Goal: Task Accomplishment & Management: Manage account settings

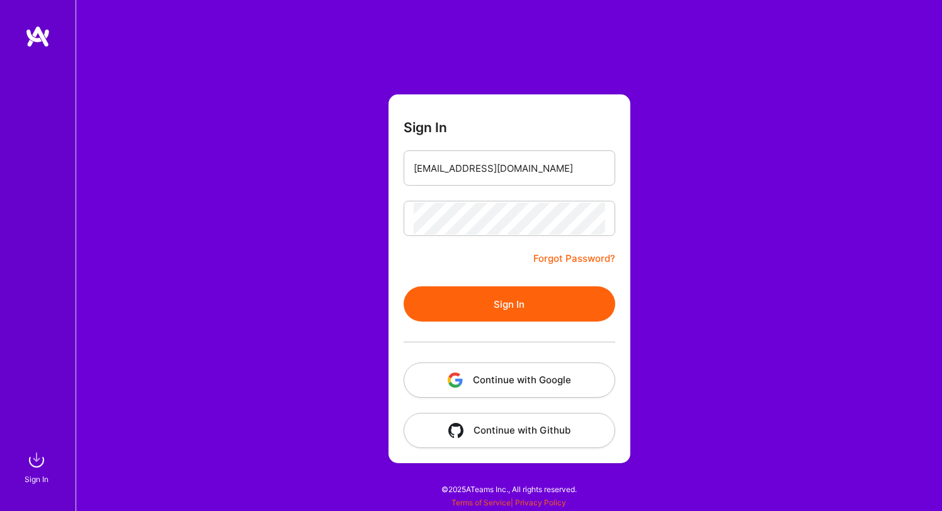
click at [404, 287] on button "Sign In" at bounding box center [510, 304] width 212 height 35
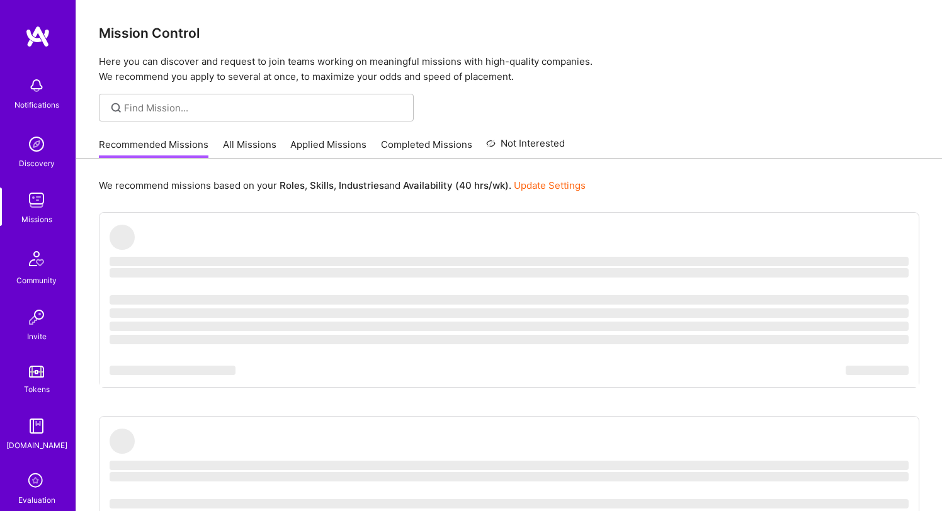
scroll to position [63, 0]
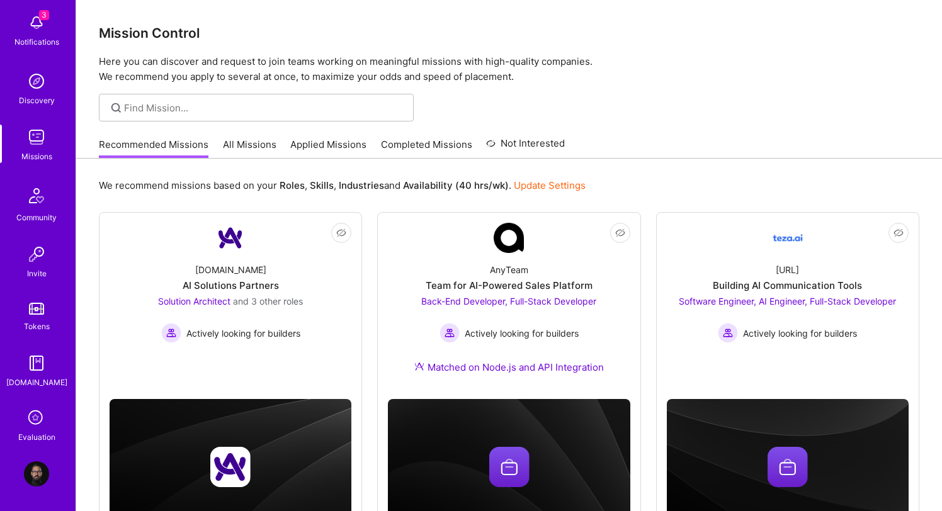
click at [30, 412] on icon at bounding box center [37, 419] width 24 height 24
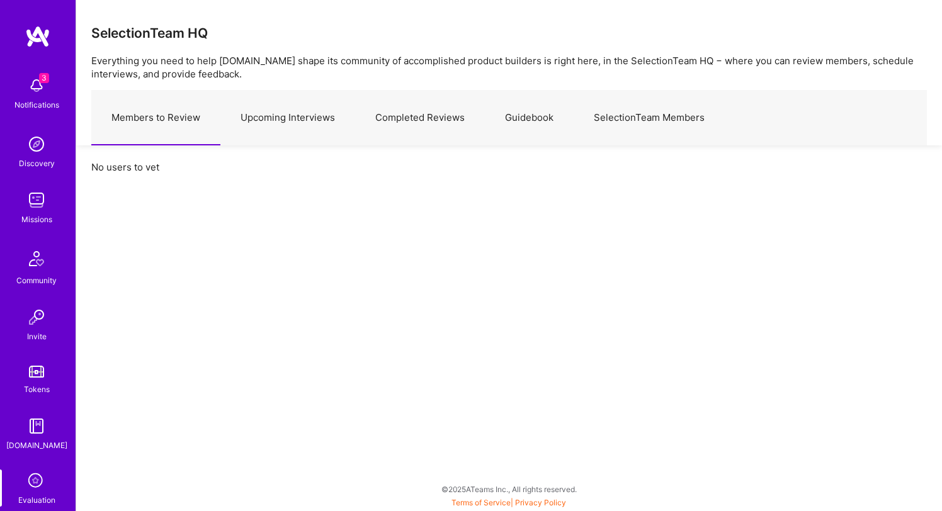
click at [290, 114] on link "Upcoming Interviews" at bounding box center [287, 118] width 135 height 55
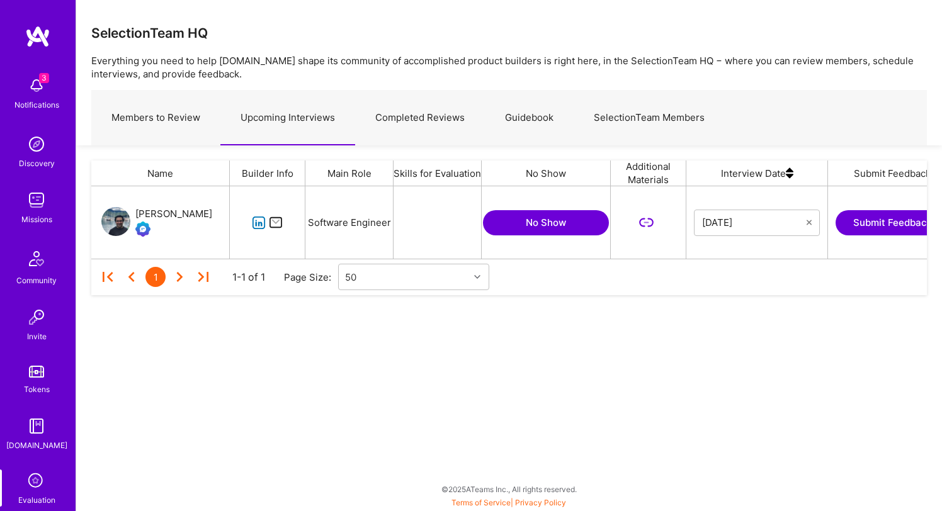
scroll to position [72, 836]
click at [292, 117] on link "Upcoming Interviews" at bounding box center [287, 118] width 135 height 55
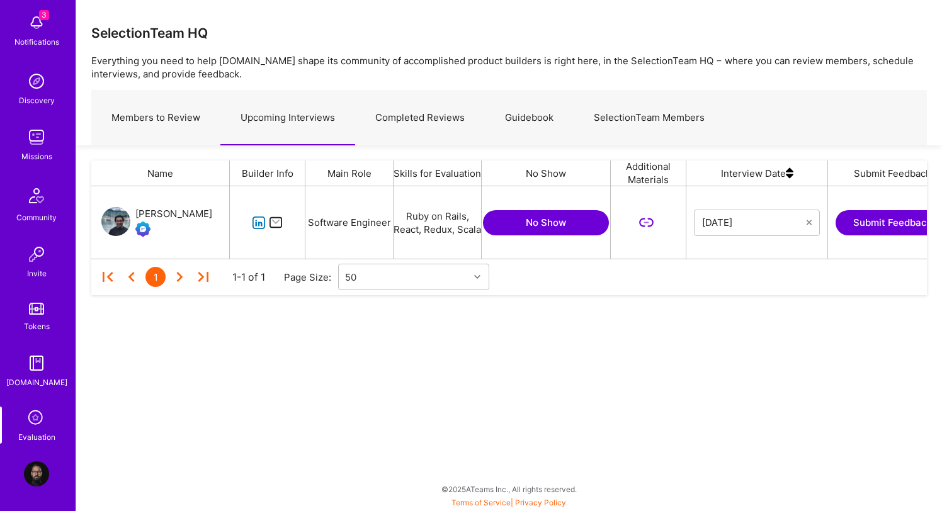
click at [38, 467] on img at bounding box center [36, 474] width 25 height 25
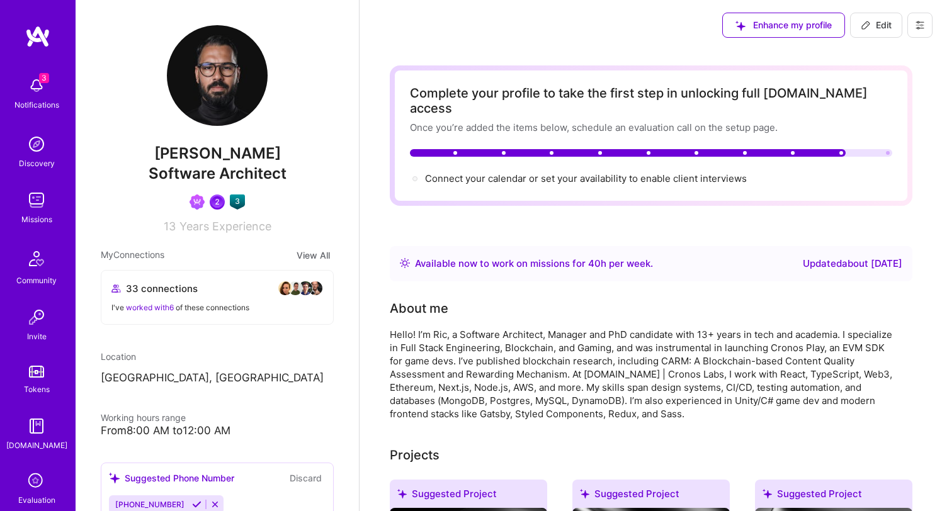
click at [875, 24] on span "Edit" at bounding box center [876, 25] width 31 height 13
select select "US"
select select "Right Now"
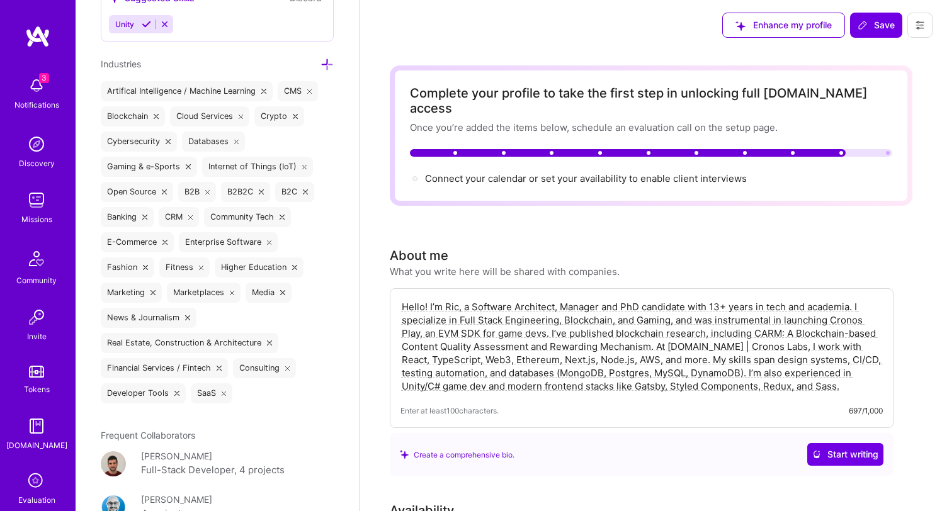
scroll to position [2338, 0]
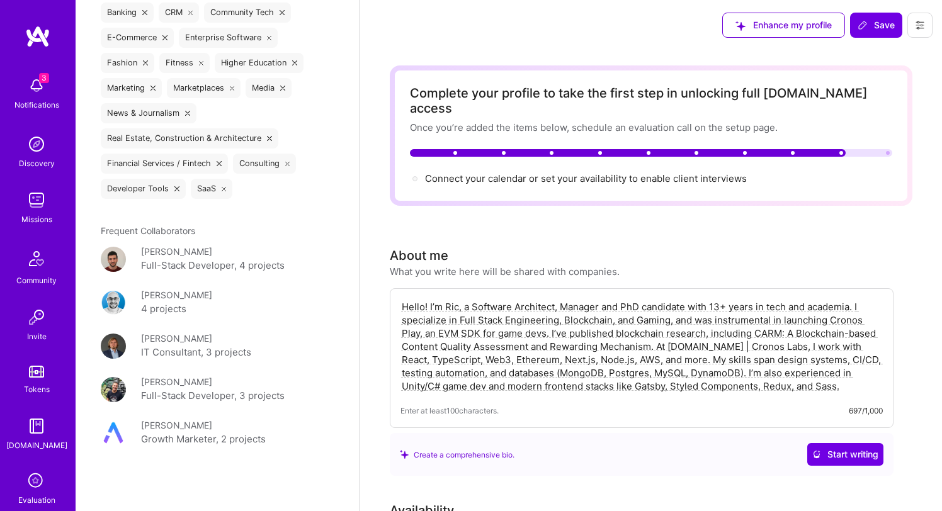
click at [30, 205] on img at bounding box center [36, 200] width 25 height 25
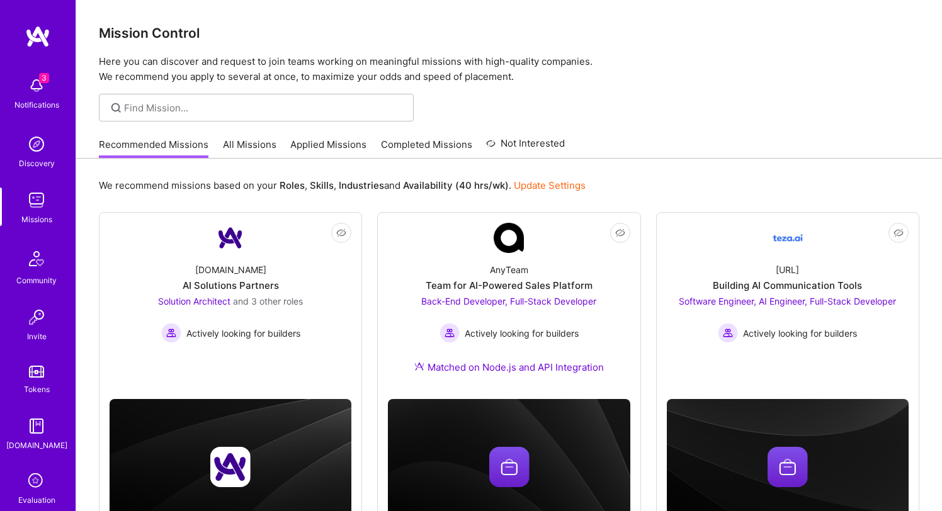
click at [37, 143] on img at bounding box center [36, 144] width 25 height 25
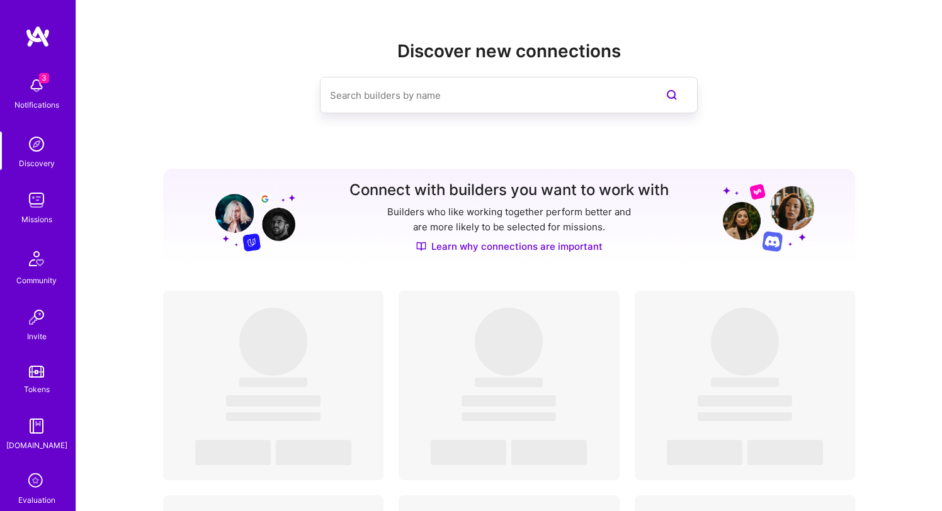
click at [39, 89] on img at bounding box center [36, 85] width 25 height 25
click at [39, 90] on div "3 Notifications Discovery Missions Community Invite Tokens [DOMAIN_NAME] Evalua…" at bounding box center [38, 289] width 76 height 437
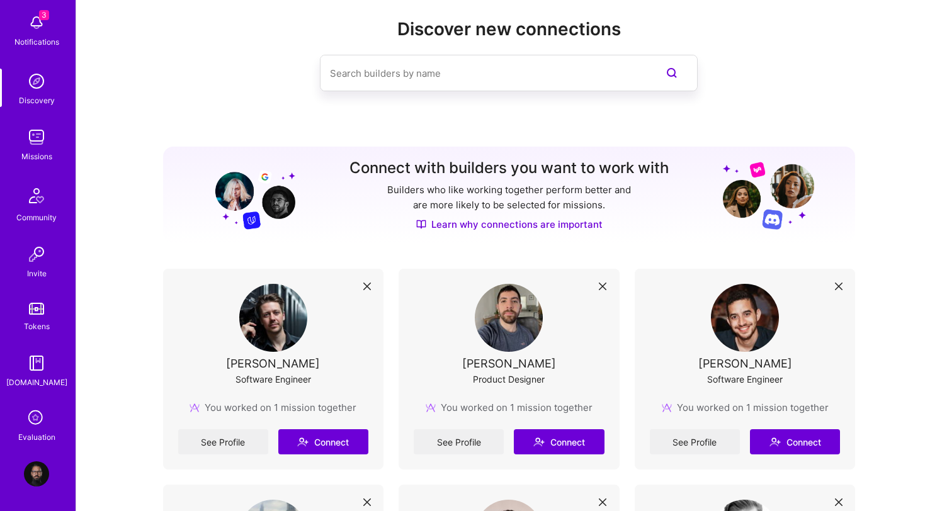
scroll to position [22, 0]
click at [33, 212] on div "Community" at bounding box center [36, 217] width 40 height 13
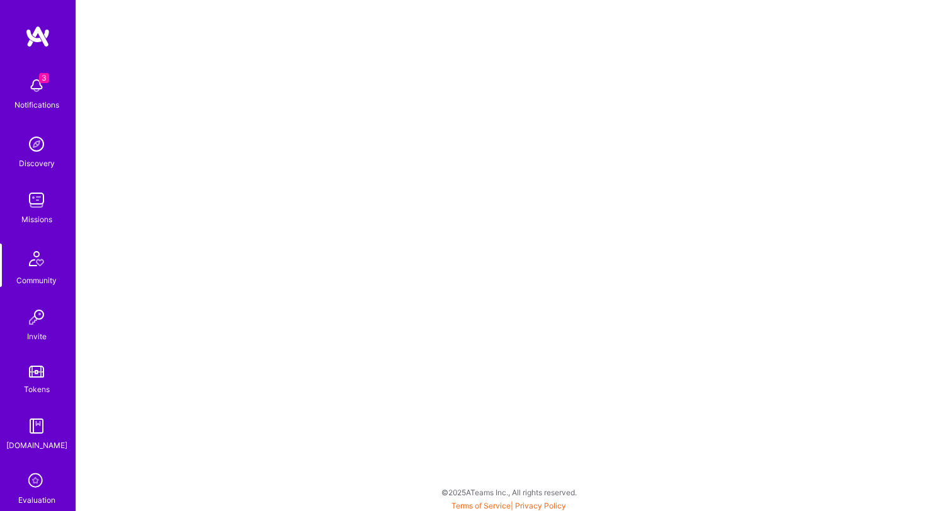
click at [37, 152] on img at bounding box center [36, 144] width 25 height 25
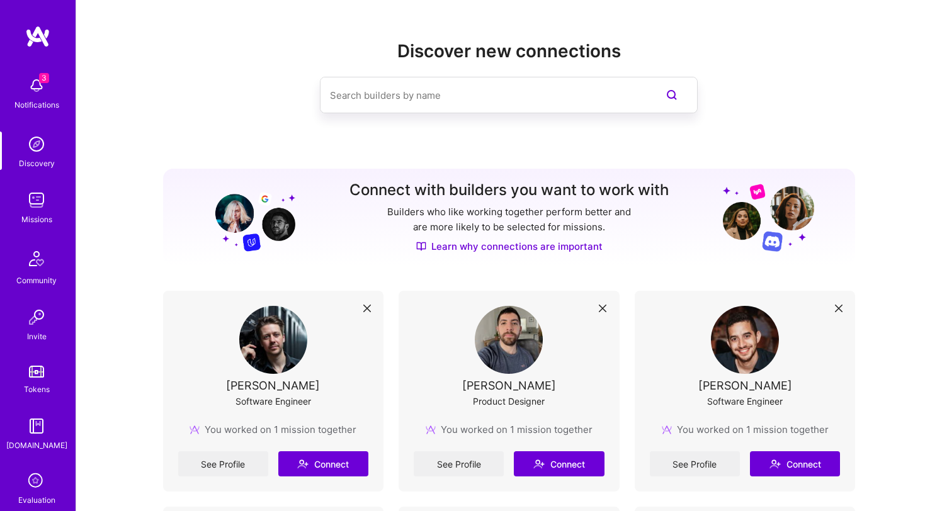
click at [35, 436] on img at bounding box center [36, 426] width 25 height 25
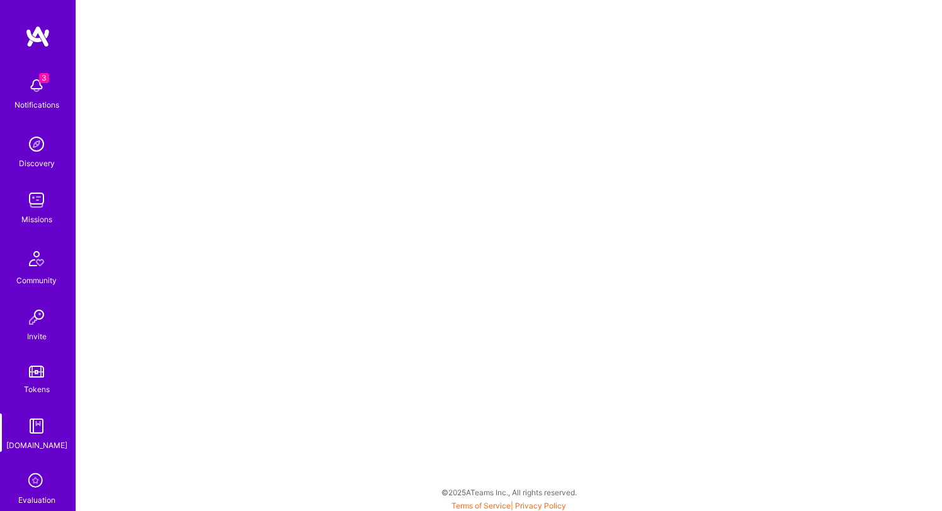
click at [38, 479] on icon at bounding box center [37, 482] width 24 height 24
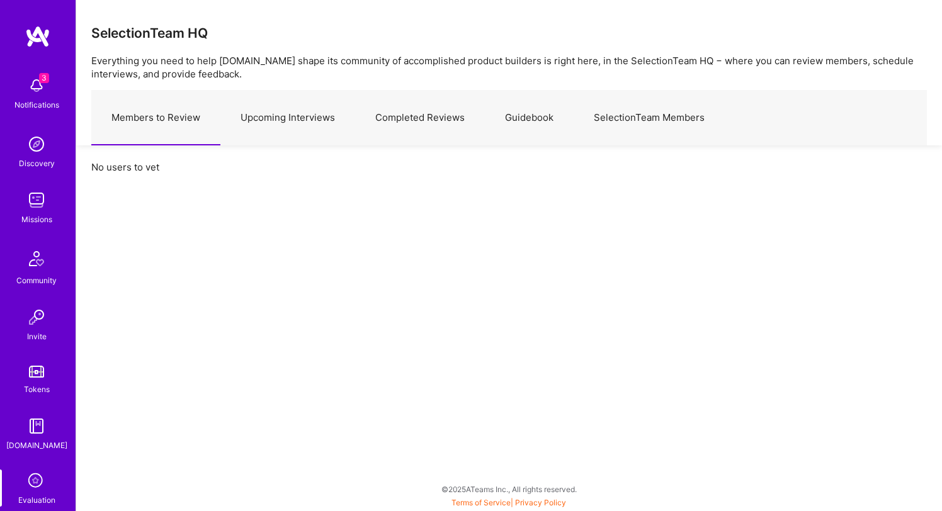
click at [334, 129] on link "Upcoming Interviews" at bounding box center [287, 118] width 135 height 55
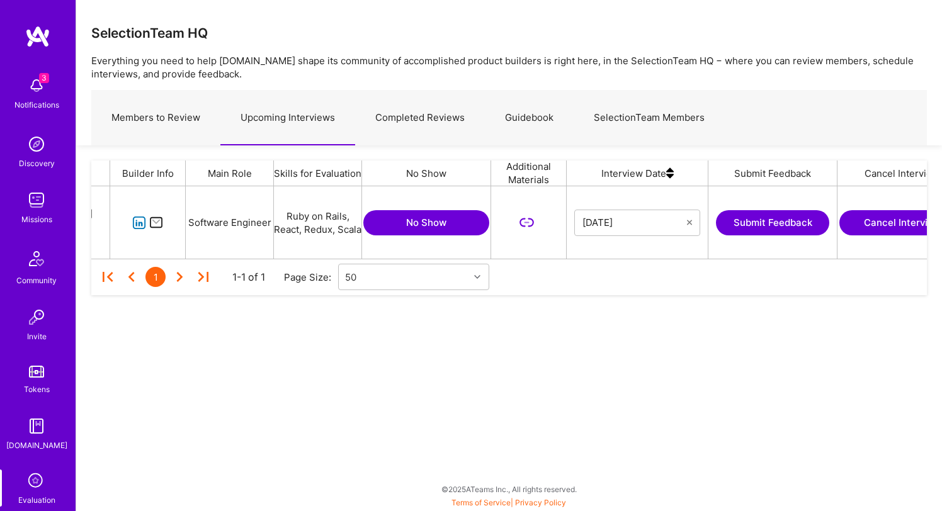
scroll to position [0, 122]
click at [649, 114] on link "SelectionTeam Members" at bounding box center [649, 118] width 151 height 55
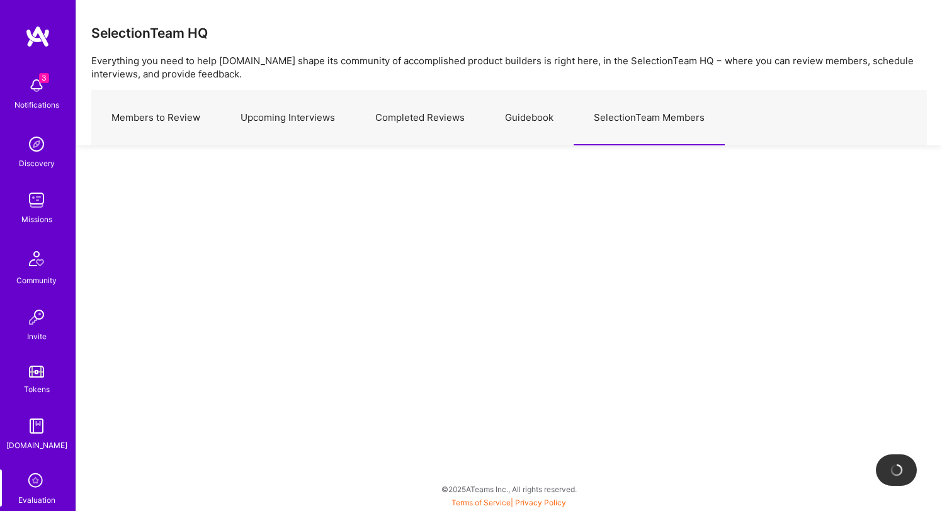
click at [527, 123] on link "Guidebook" at bounding box center [529, 118] width 89 height 55
click at [282, 112] on link "Upcoming Interviews" at bounding box center [287, 118] width 135 height 55
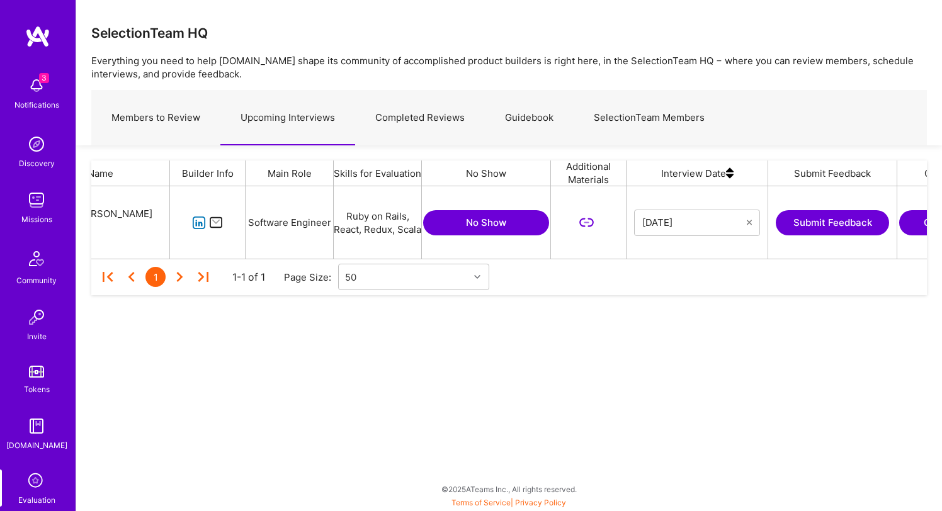
scroll to position [0, 169]
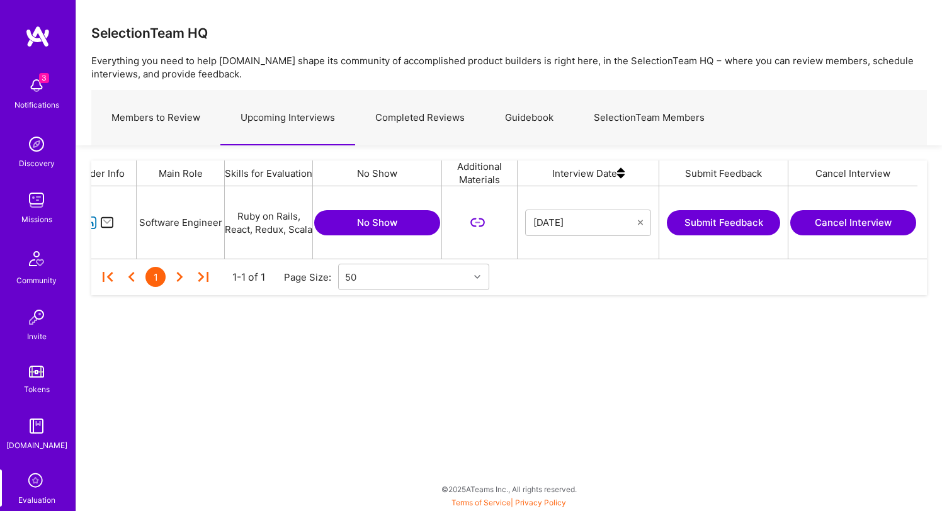
click at [850, 223] on button "Cancel Interview" at bounding box center [854, 222] width 126 height 25
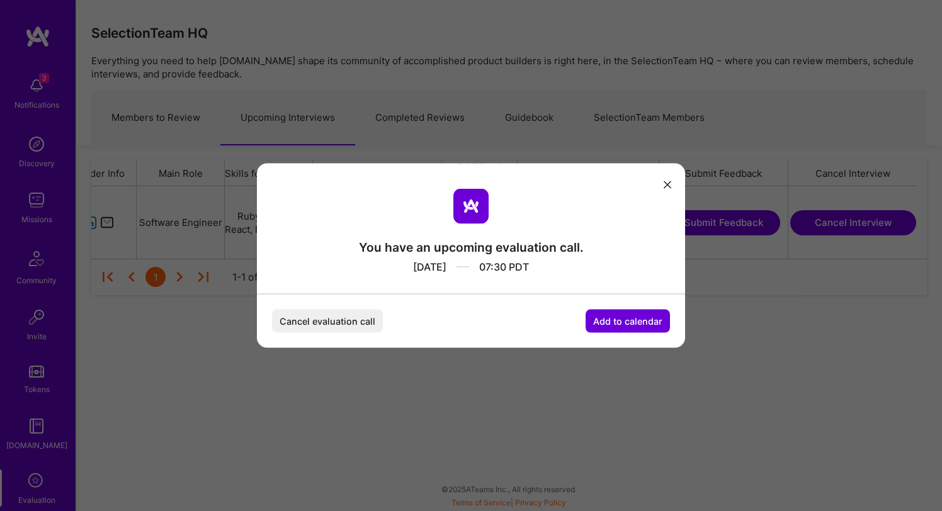
click at [338, 324] on button "Cancel evaluation call" at bounding box center [327, 321] width 111 height 23
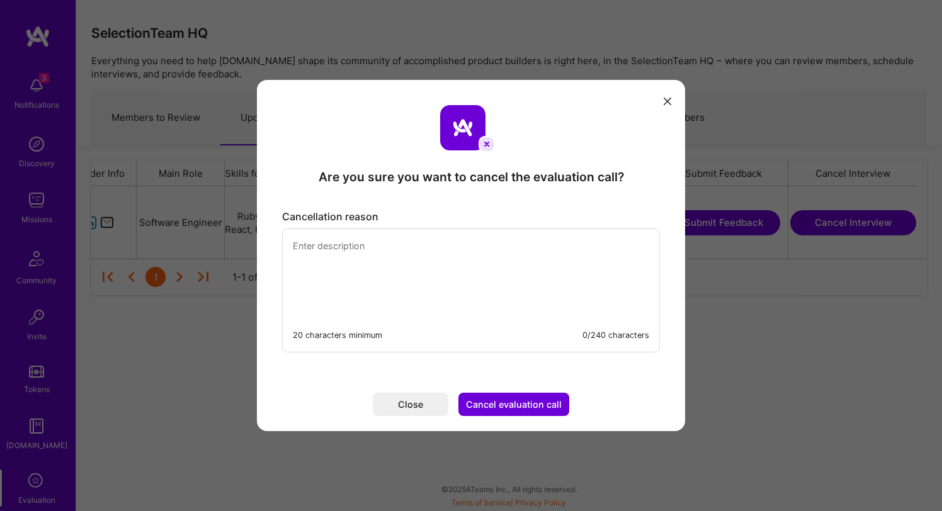
click at [403, 287] on textarea "modal" at bounding box center [471, 272] width 377 height 86
click at [411, 268] on textarea "modal" at bounding box center [471, 272] width 377 height 86
click at [489, 405] on button "Cancel evaluation call" at bounding box center [514, 404] width 111 height 23
click at [426, 292] on textarea "Calendar busy" at bounding box center [471, 272] width 377 height 86
click at [291, 245] on textarea "Calendar busy, not available during that" at bounding box center [471, 272] width 377 height 86
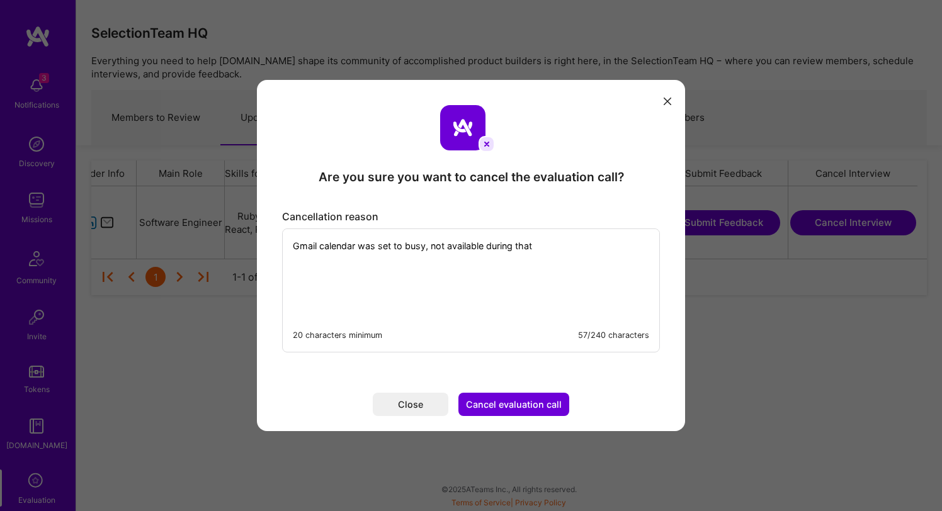
click at [565, 248] on textarea "Gmail calendar was set to busy, not available during that" at bounding box center [471, 272] width 377 height 86
type textarea "Gmail calendar was set to busy, not available during that time"
click at [512, 407] on button "Cancel evaluation call" at bounding box center [514, 404] width 111 height 23
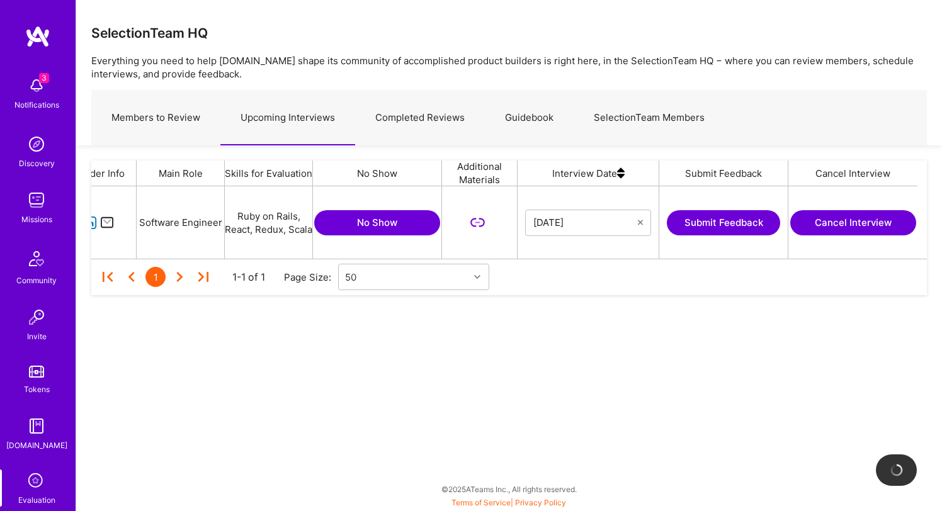
click at [435, 120] on link "Completed Reviews" at bounding box center [420, 118] width 130 height 55
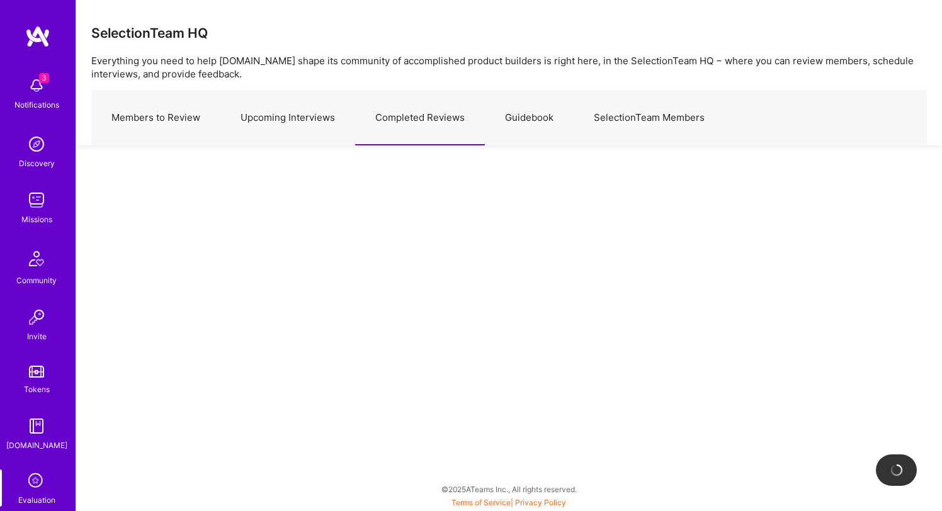
click at [619, 119] on link "SelectionTeam Members" at bounding box center [649, 118] width 151 height 55
click at [528, 118] on link "Guidebook" at bounding box center [529, 118] width 89 height 55
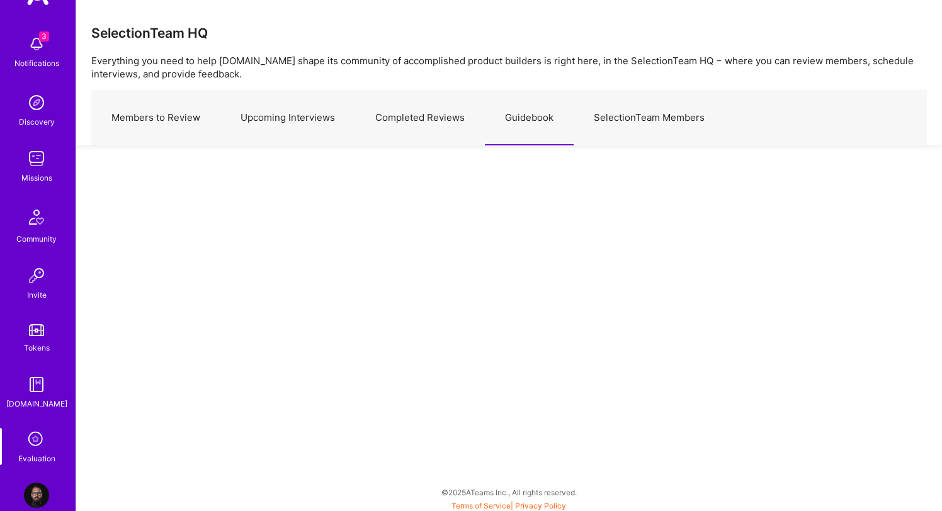
scroll to position [63, 0]
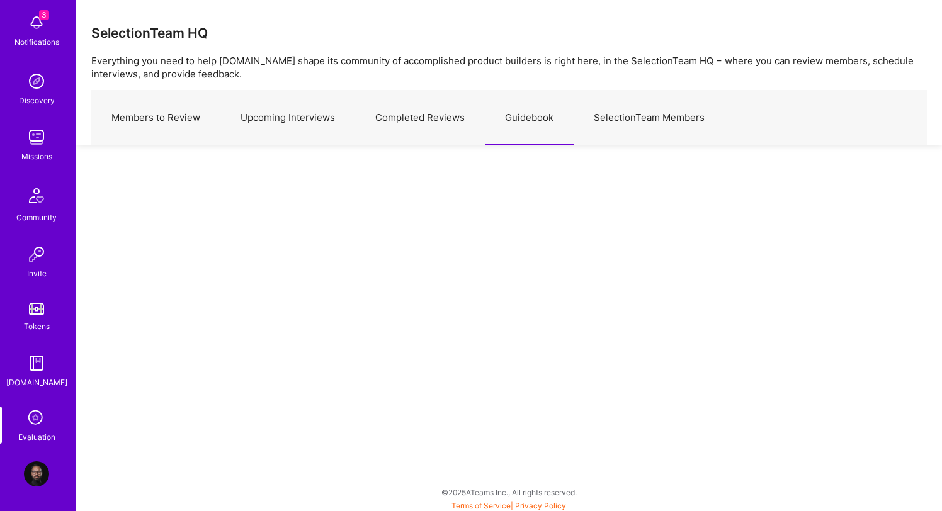
click at [35, 363] on img at bounding box center [36, 363] width 25 height 25
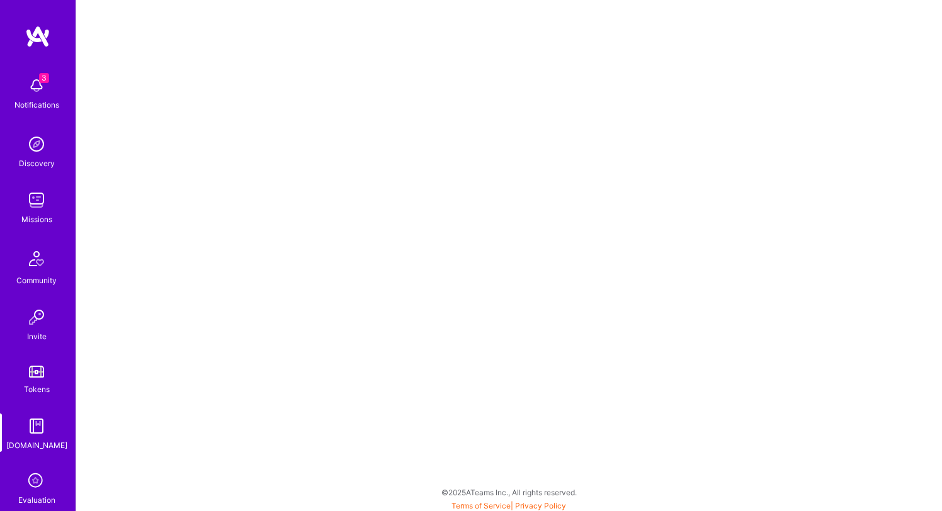
click at [33, 205] on img at bounding box center [36, 200] width 25 height 25
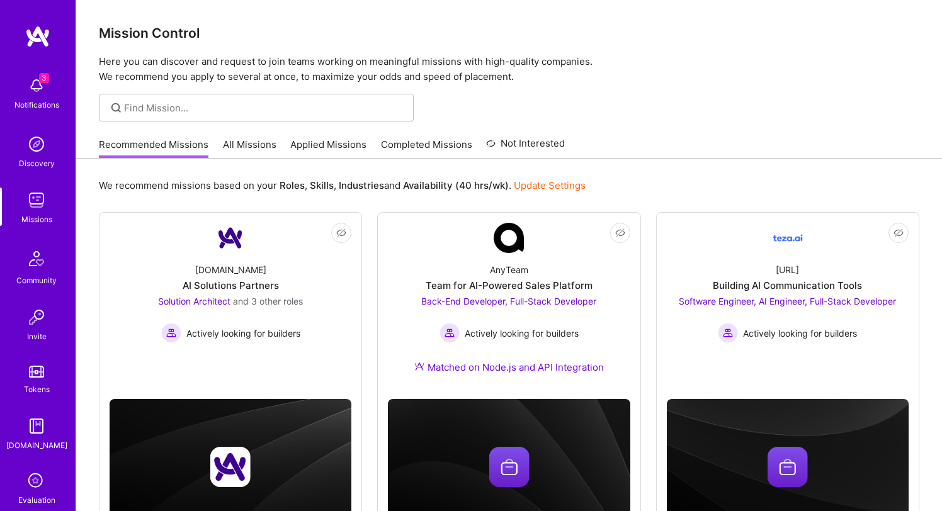
click at [34, 144] on img at bounding box center [36, 144] width 25 height 25
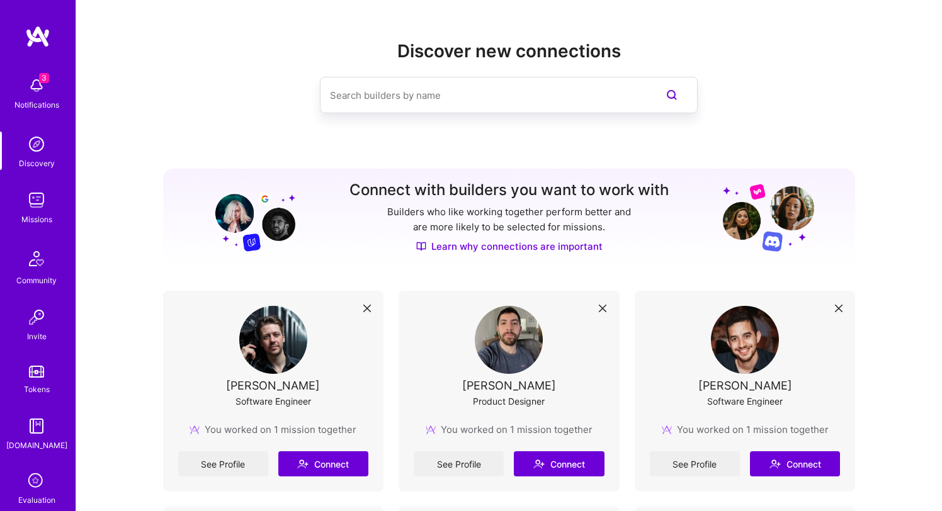
click at [34, 89] on img at bounding box center [36, 85] width 25 height 25
click at [37, 37] on img at bounding box center [37, 36] width 25 height 23
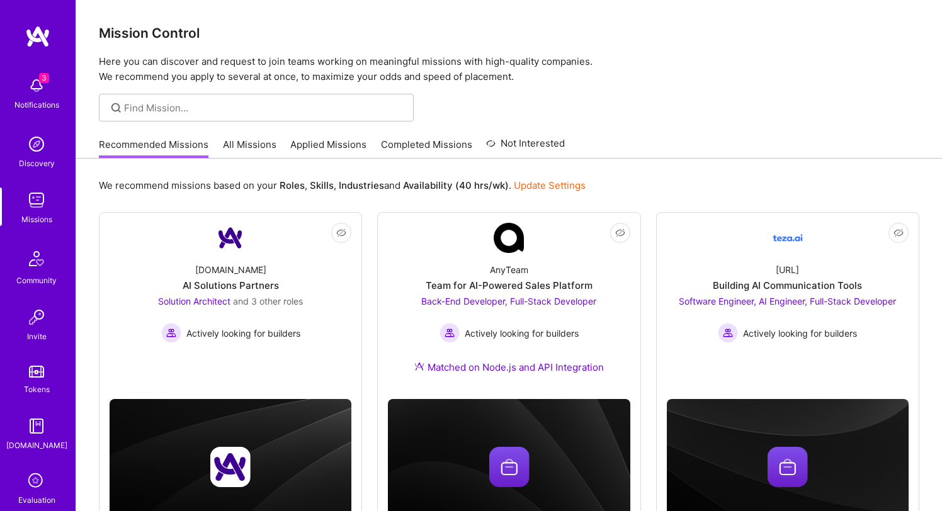
scroll to position [63, 0]
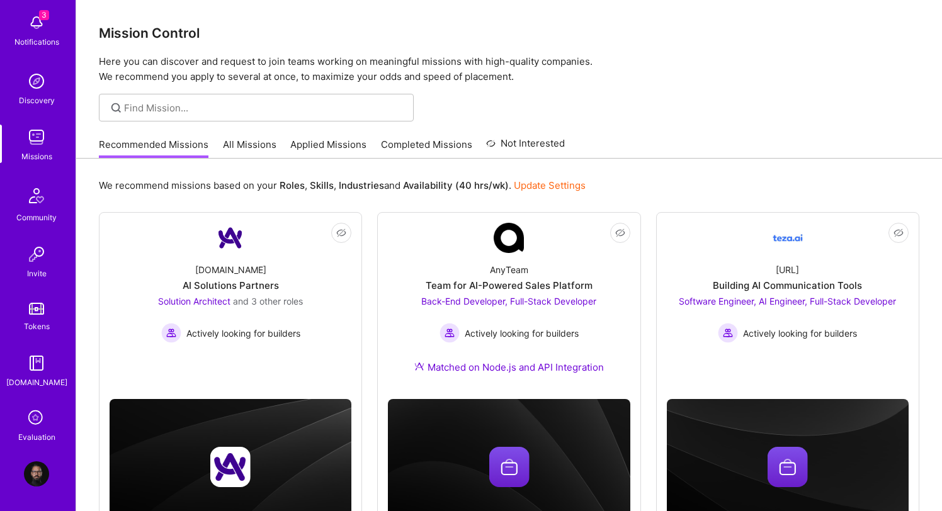
click at [33, 477] on img at bounding box center [36, 474] width 25 height 25
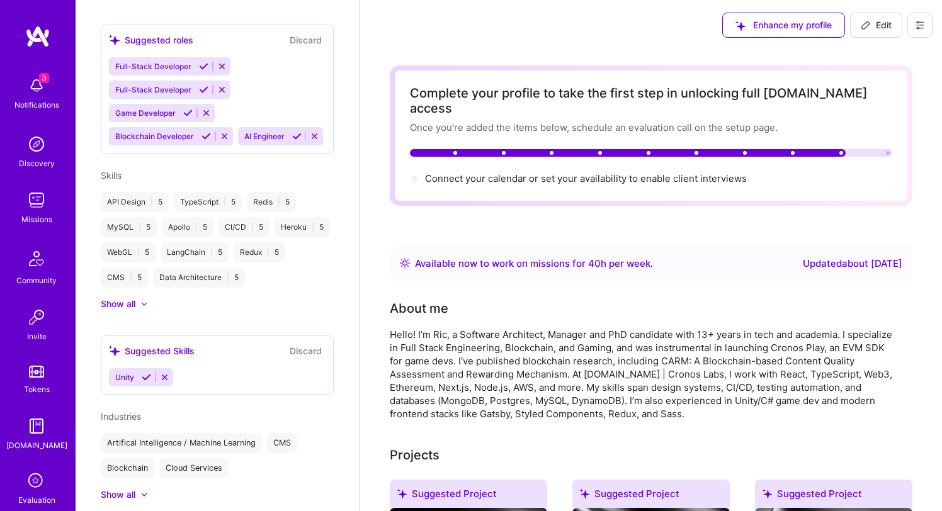
scroll to position [1069, 0]
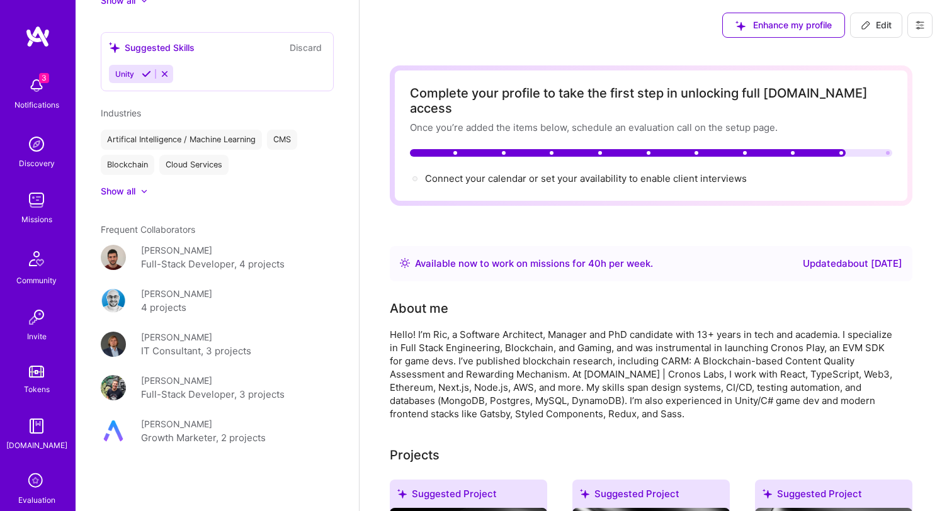
click at [35, 437] on img at bounding box center [36, 426] width 25 height 25
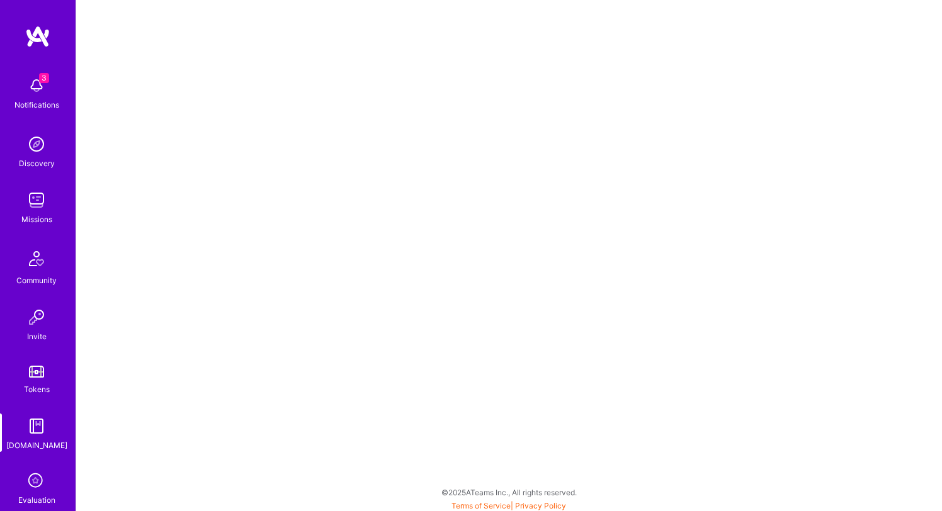
click at [35, 379] on link "Tokens" at bounding box center [36, 378] width 78 height 35
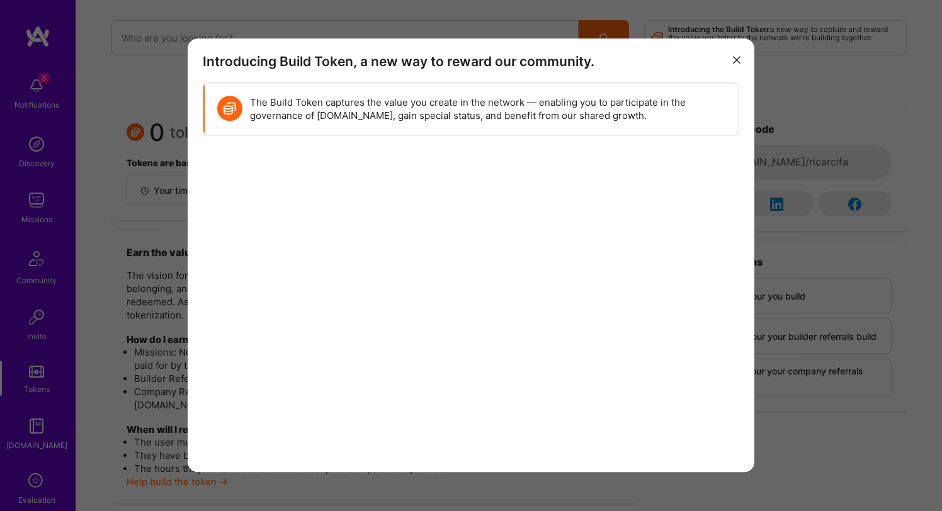
click at [32, 331] on div "Introducing Build Token, a new way to reward our community. The Build Token cap…" at bounding box center [471, 255] width 942 height 511
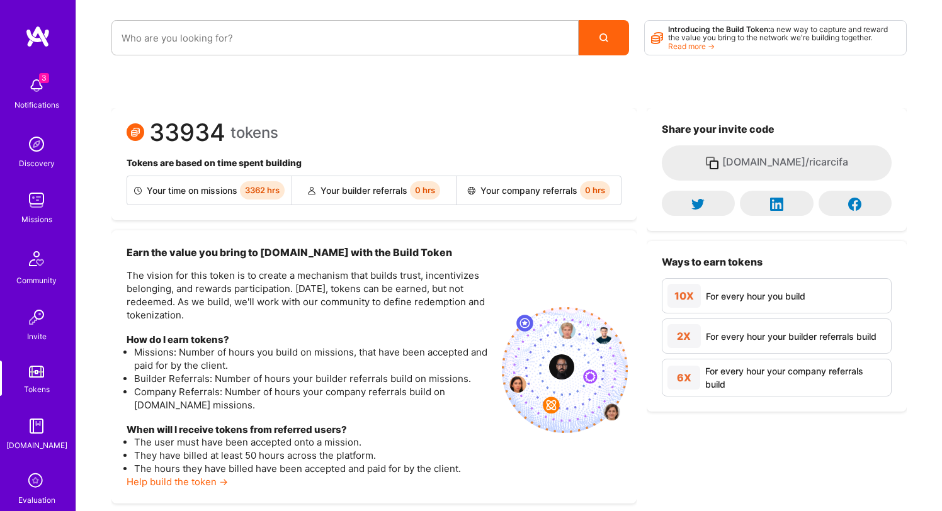
click at [35, 365] on link "Tokens" at bounding box center [36, 378] width 78 height 35
click at [39, 256] on img at bounding box center [36, 259] width 30 height 30
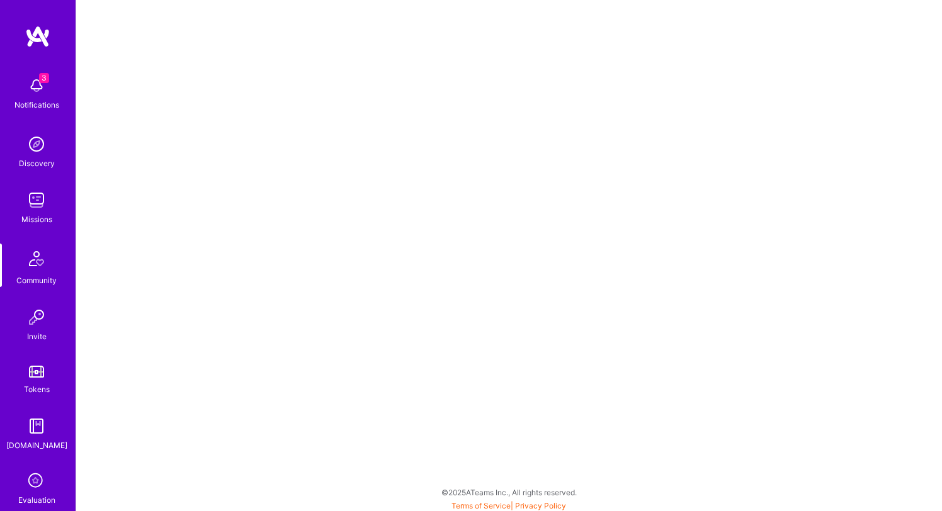
scroll to position [63, 0]
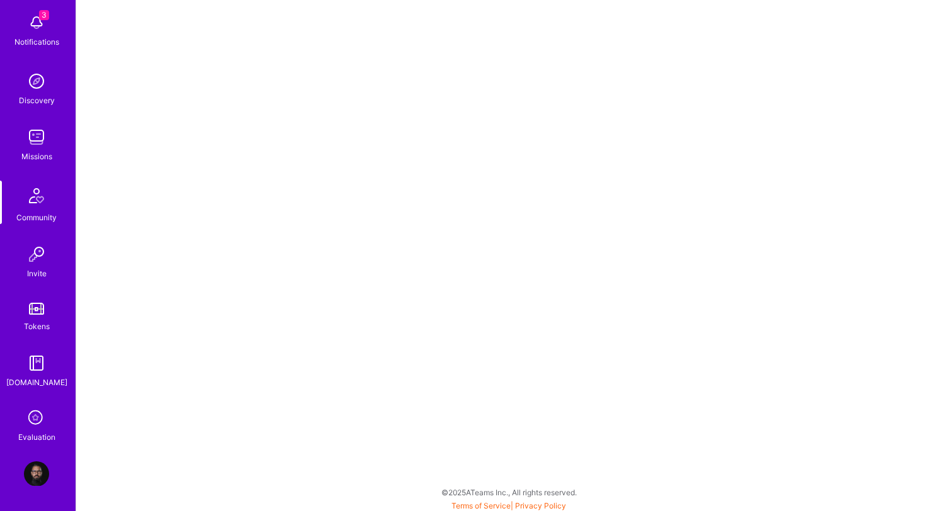
click at [35, 425] on icon at bounding box center [37, 419] width 24 height 24
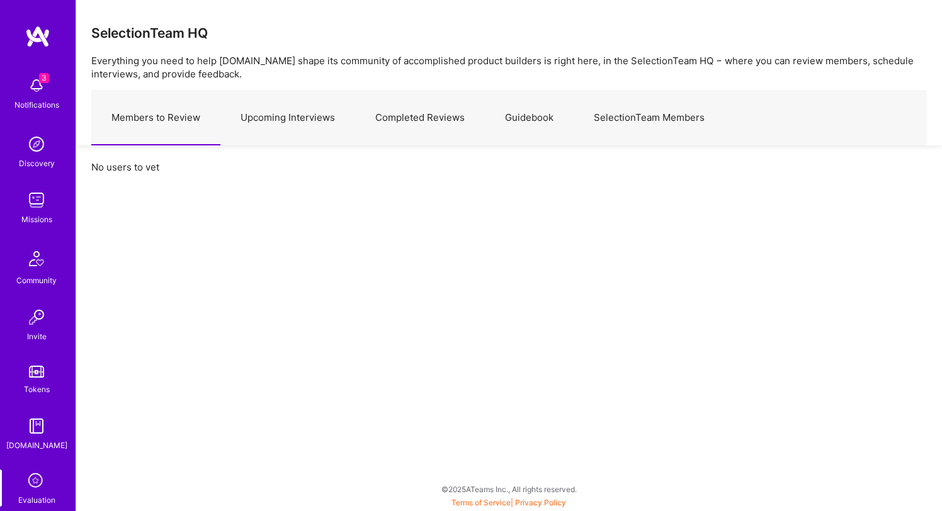
click at [292, 117] on link "Upcoming Interviews" at bounding box center [287, 118] width 135 height 55
click at [389, 106] on link "Completed Reviews" at bounding box center [420, 118] width 130 height 55
click at [535, 115] on link "Guidebook" at bounding box center [529, 118] width 89 height 55
click at [636, 115] on link "SelectionTeam Members" at bounding box center [649, 118] width 151 height 55
click at [33, 159] on div "Discovery" at bounding box center [37, 163] width 36 height 13
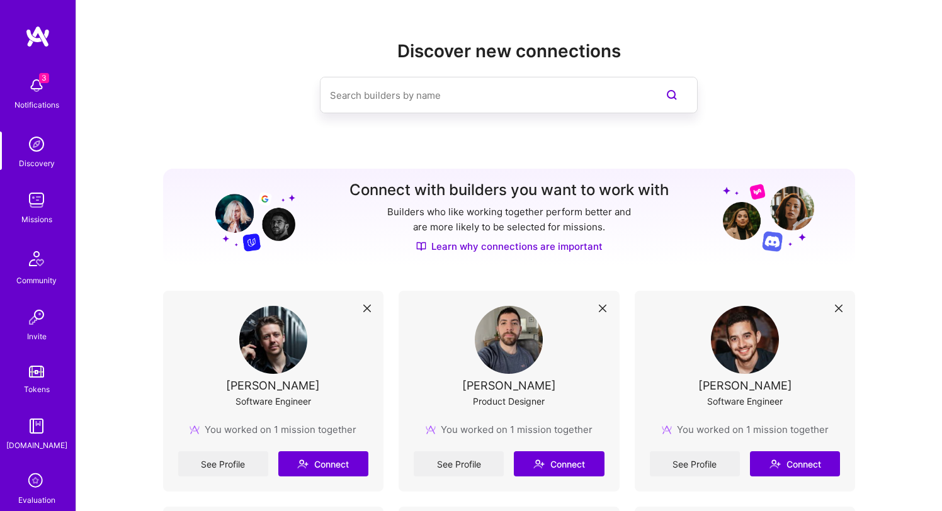
scroll to position [63, 0]
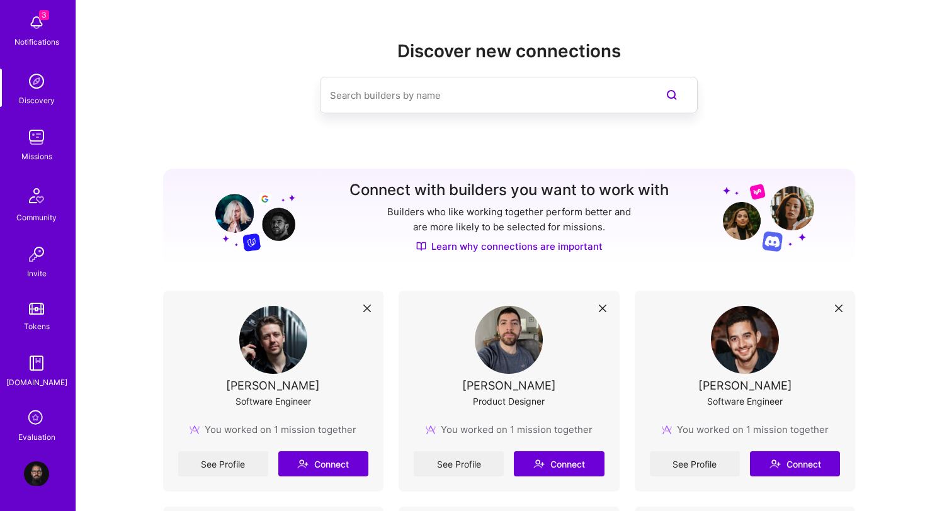
click at [37, 470] on img at bounding box center [36, 474] width 25 height 25
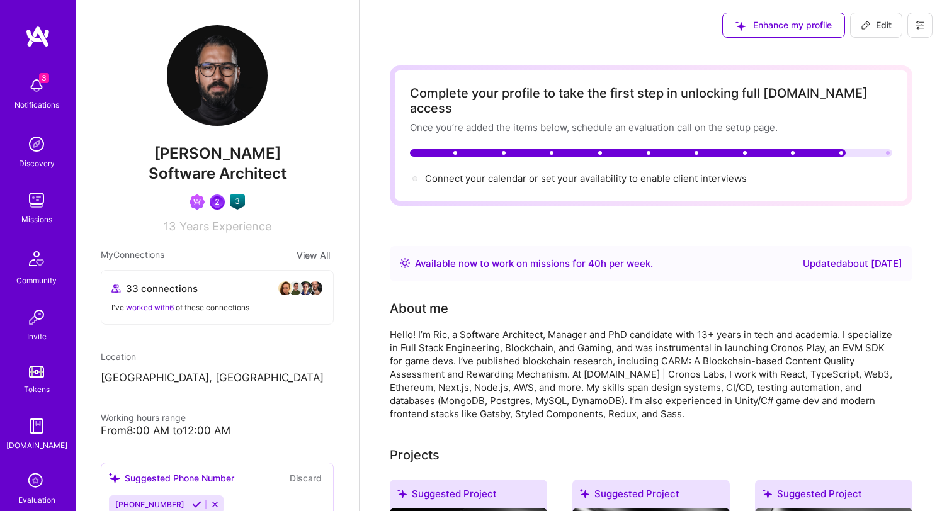
click at [917, 27] on icon at bounding box center [920, 25] width 10 height 10
click at [893, 52] on button "Settings" at bounding box center [885, 54] width 94 height 32
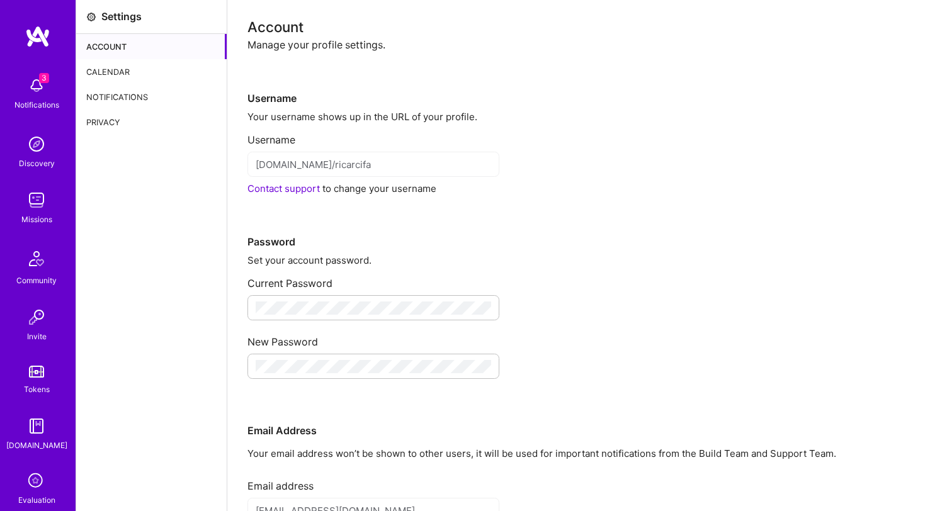
click at [137, 69] on div "Calendar" at bounding box center [151, 71] width 151 height 25
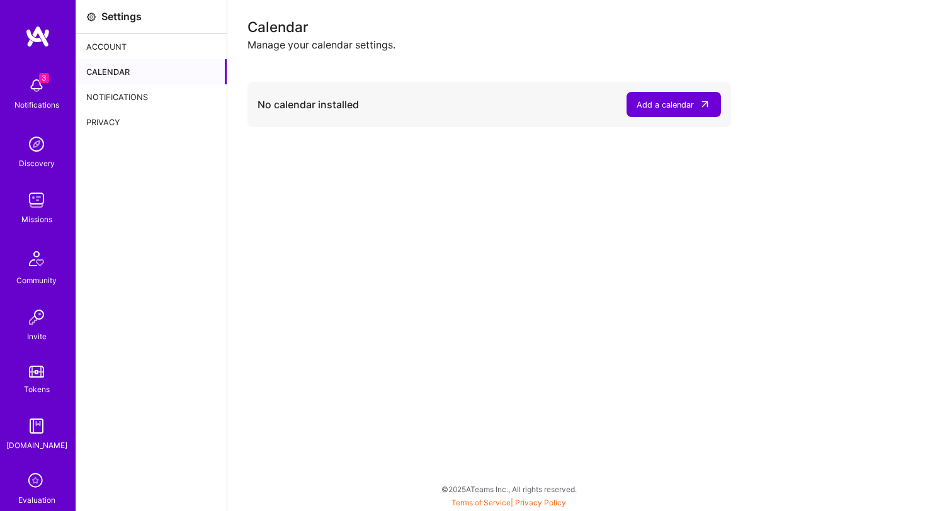
click at [680, 95] on button "Add a calendar" at bounding box center [674, 104] width 94 height 25
